Goal: Transaction & Acquisition: Purchase product/service

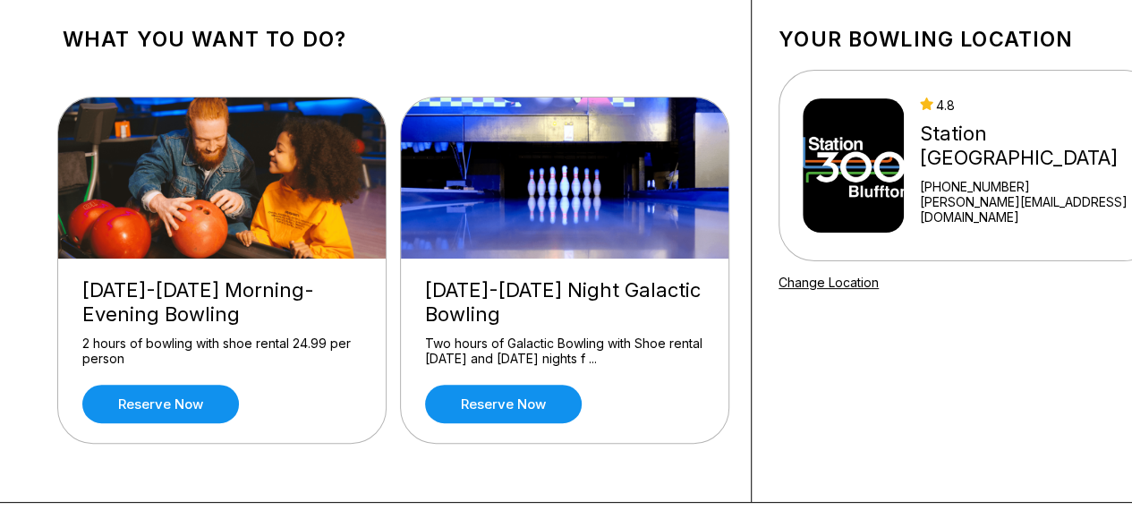
scroll to position [97, 0]
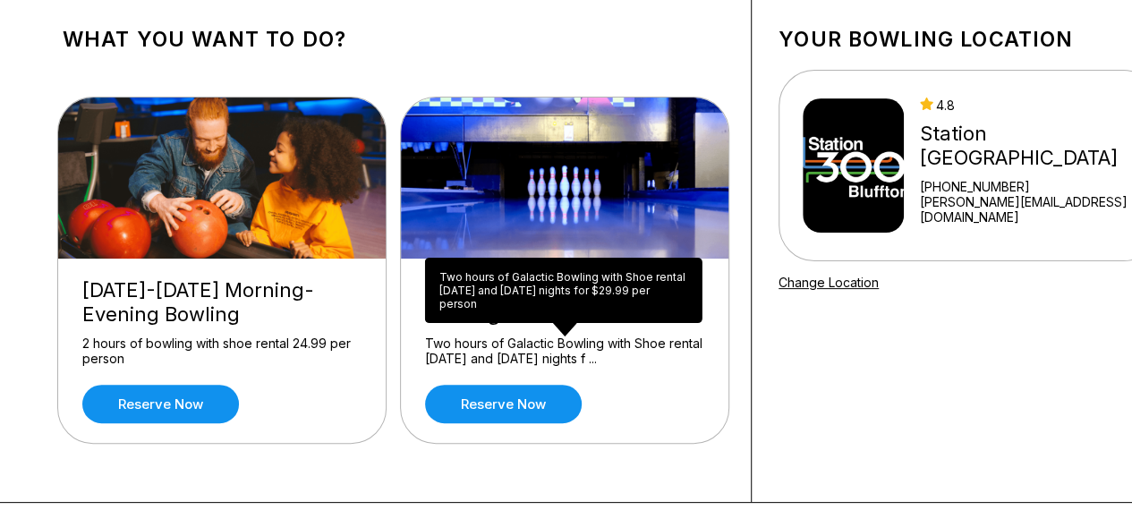
click at [562, 362] on div "Two hours of Galactic Bowling with Shoe rental [DATE] and [DATE] nights f ..." at bounding box center [564, 351] width 279 height 31
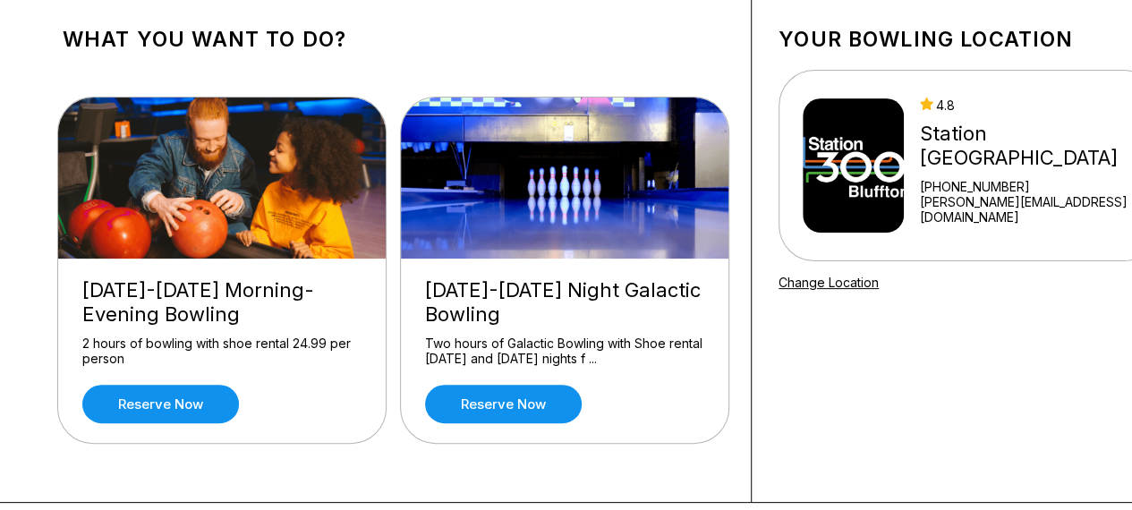
click at [526, 304] on div "[DATE]-[DATE] Night Galactic Bowling" at bounding box center [564, 302] width 279 height 48
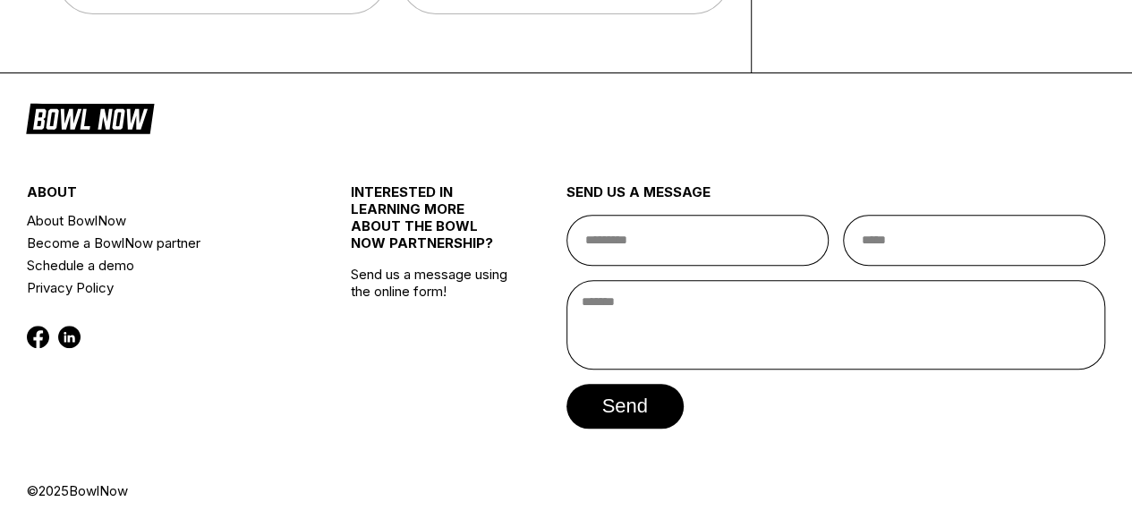
scroll to position [0, 0]
